Goal: Complete application form

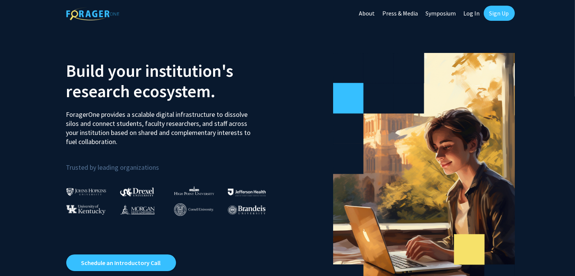
click at [472, 15] on link "Log In" at bounding box center [472, 13] width 24 height 26
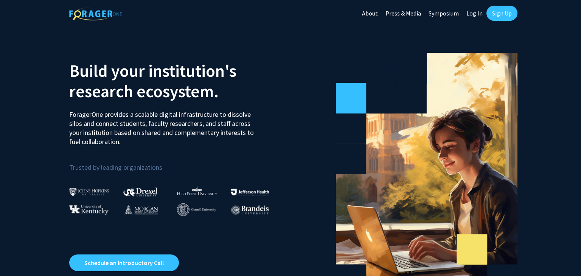
select select
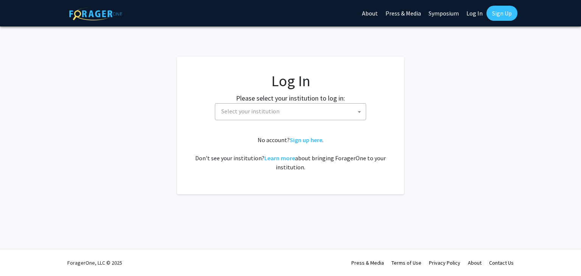
click at [304, 106] on span "Select your institution" at bounding box center [292, 112] width 148 height 16
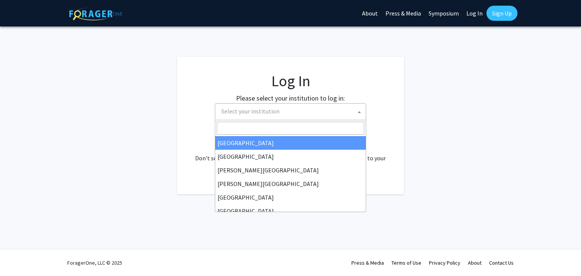
type input "m"
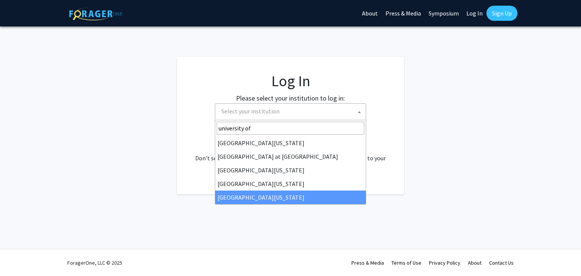
type input "university of"
select select "33"
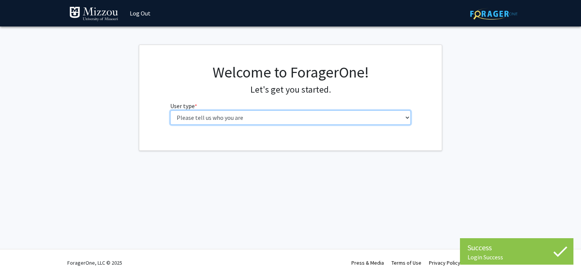
click at [293, 124] on select "Please tell us who you are Undergraduate Student Master's Student Doctoral Cand…" at bounding box center [290, 118] width 241 height 14
select select "1: undergrad"
click at [170, 111] on select "Please tell us who you are Undergraduate Student Master's Student Doctoral Cand…" at bounding box center [290, 118] width 241 height 14
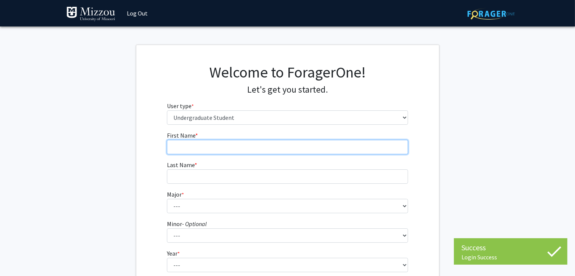
click at [279, 147] on input "First Name * required" at bounding box center [287, 147] width 241 height 14
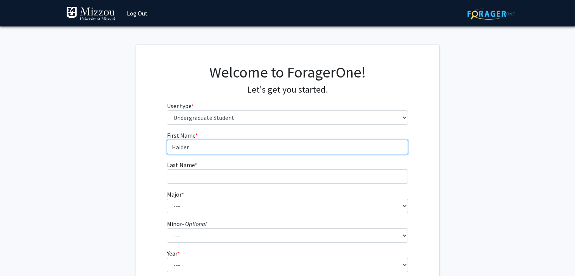
type input "Haider"
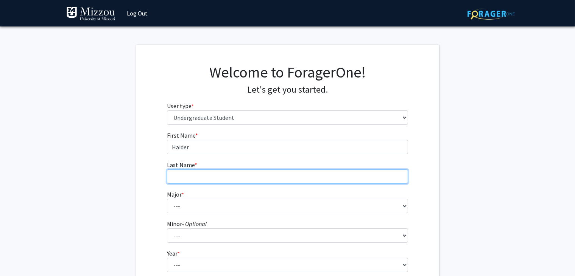
click at [252, 178] on input "Last Name * required" at bounding box center [287, 177] width 241 height 14
type input "[PERSON_NAME]"
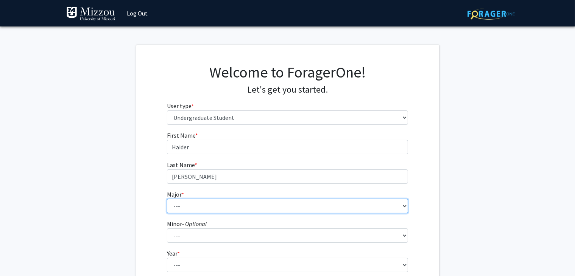
click at [244, 210] on select "--- Agribusiness Management Agricultural Education Agricultural Education: Comm…" at bounding box center [287, 206] width 241 height 14
select select "17: 2505"
click at [167, 199] on select "--- Agribusiness Management Agricultural Education Agricultural Education: Comm…" at bounding box center [287, 206] width 241 height 14
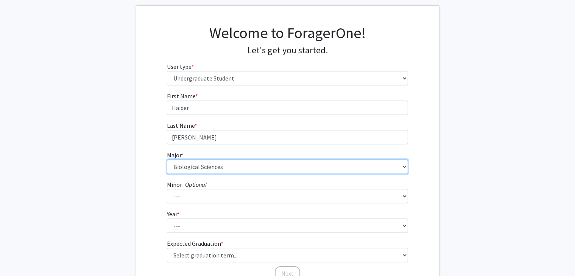
scroll to position [42, 0]
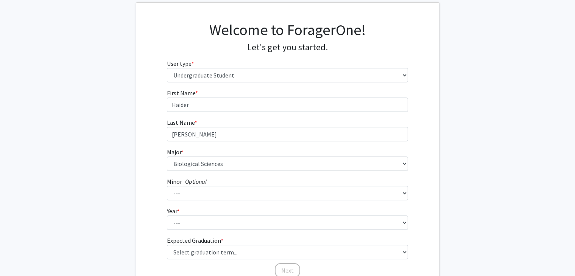
click at [206, 182] on icon "- Optional" at bounding box center [194, 182] width 25 height 8
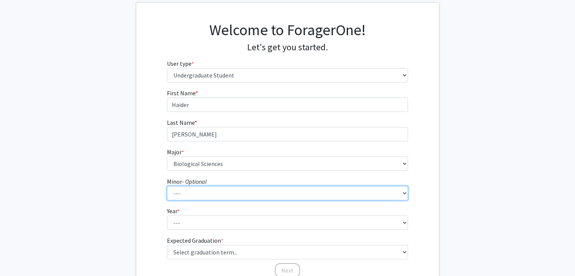
click at [206, 186] on select "--- Accountancy Aerospace Engineering Aerospace Studies Agribusiness Management…" at bounding box center [287, 193] width 241 height 14
click at [207, 198] on select "--- Accountancy Aerospace Engineering Aerospace Studies Agribusiness Management…" at bounding box center [287, 193] width 241 height 14
select select "23: 1979"
click at [167, 186] on select "--- Accountancy Aerospace Engineering Aerospace Studies Agribusiness Management…" at bounding box center [287, 193] width 241 height 14
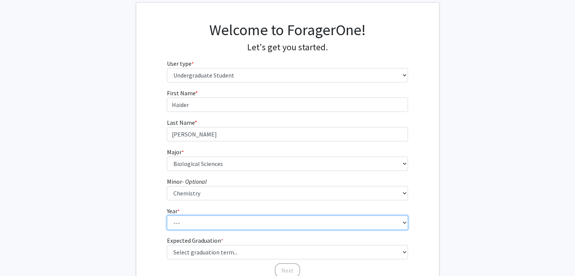
click at [200, 229] on select "--- First-year Sophomore Junior Senior Postbaccalaureate Certificate" at bounding box center [287, 223] width 241 height 14
select select "2: sophomore"
click at [167, 216] on select "--- First-year Sophomore Junior Senior Postbaccalaureate Certificate" at bounding box center [287, 223] width 241 height 14
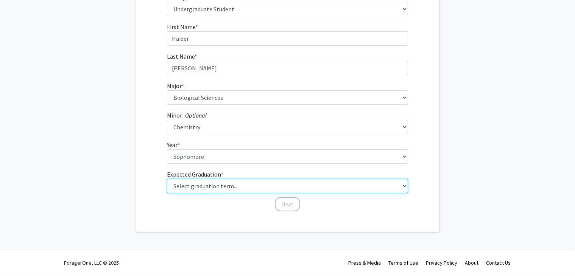
click at [203, 185] on select "Select graduation term... Spring 2025 Summer 2025 Fall 2025 Winter 2025 Spring …" at bounding box center [287, 186] width 241 height 14
select select "13: spring_2028"
click at [167, 179] on select "Select graduation term... Spring 2025 Summer 2025 Fall 2025 Winter 2025 Spring …" at bounding box center [287, 186] width 241 height 14
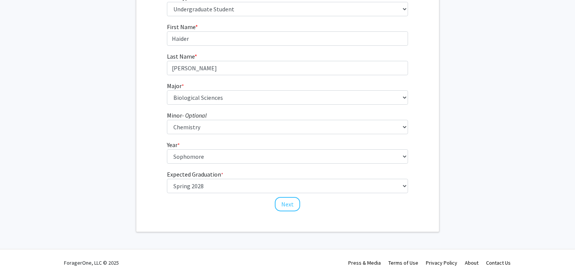
click at [200, 231] on div "Welcome to ForagerOne! Let's get you started. User type * required Please tell …" at bounding box center [287, 84] width 303 height 296
click at [287, 206] on button "Next" at bounding box center [287, 204] width 25 height 14
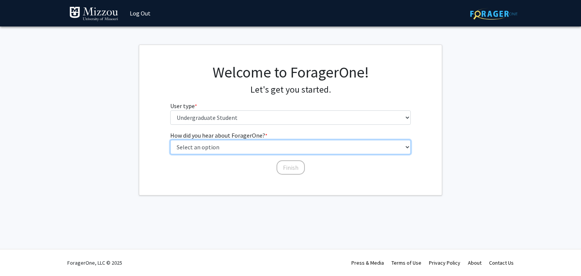
click at [234, 150] on select "Select an option Peer/student recommendation Faculty/staff recommendation Unive…" at bounding box center [290, 147] width 241 height 14
click at [170, 140] on select "Select an option Peer/student recommendation Faculty/staff recommendation Unive…" at bounding box center [290, 147] width 241 height 14
click at [251, 151] on select "Select an option Peer/student recommendation Faculty/staff recommendation Unive…" at bounding box center [290, 147] width 241 height 14
select select "1: peer_recommendation"
click at [170, 140] on select "Select an option Peer/student recommendation Faculty/staff recommendation Unive…" at bounding box center [290, 147] width 241 height 14
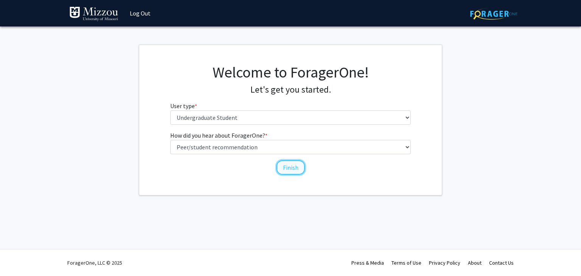
click at [289, 167] on button "Finish" at bounding box center [291, 167] width 28 height 14
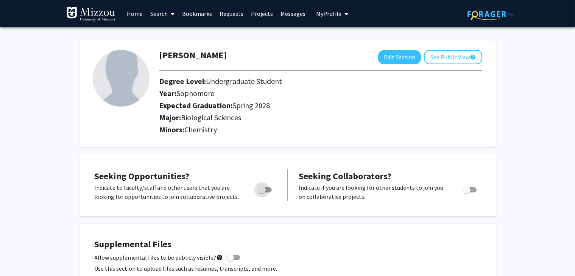
click at [260, 192] on span "Toggle" at bounding box center [262, 190] width 8 height 8
click at [262, 193] on input "Are you actively seeking opportunities?" at bounding box center [262, 193] width 0 height 0
checkbox input "true"
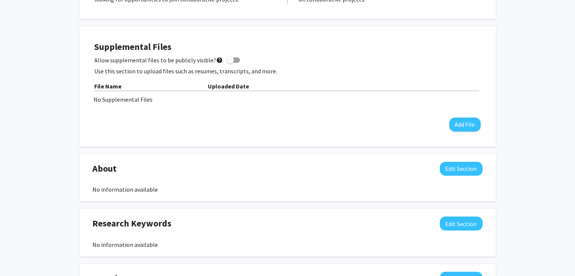
scroll to position [197, 0]
click at [208, 139] on div "Supplemental Files Allow supplemental files to be publicly visible? help Use th…" at bounding box center [287, 86] width 401 height 105
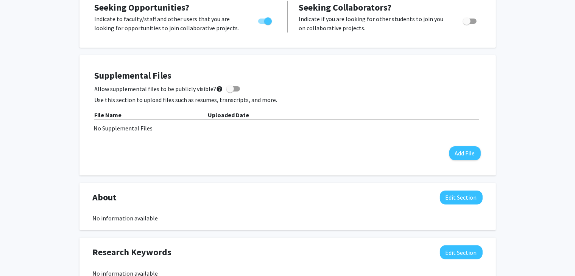
scroll to position [168, 0]
